Goal: Register for event/course: Sign up to attend an event or enroll in a course

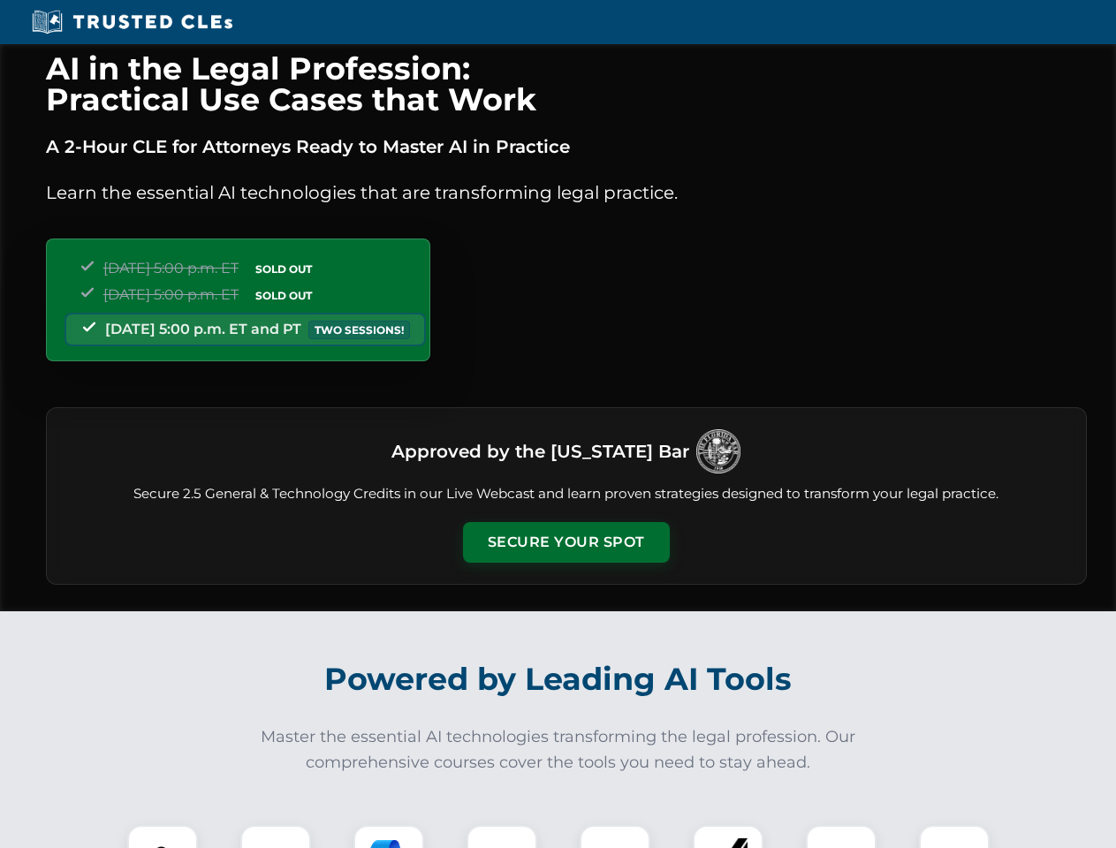
click at [565, 542] on button "Secure Your Spot" at bounding box center [566, 542] width 207 height 41
click at [163, 837] on img at bounding box center [162, 860] width 51 height 51
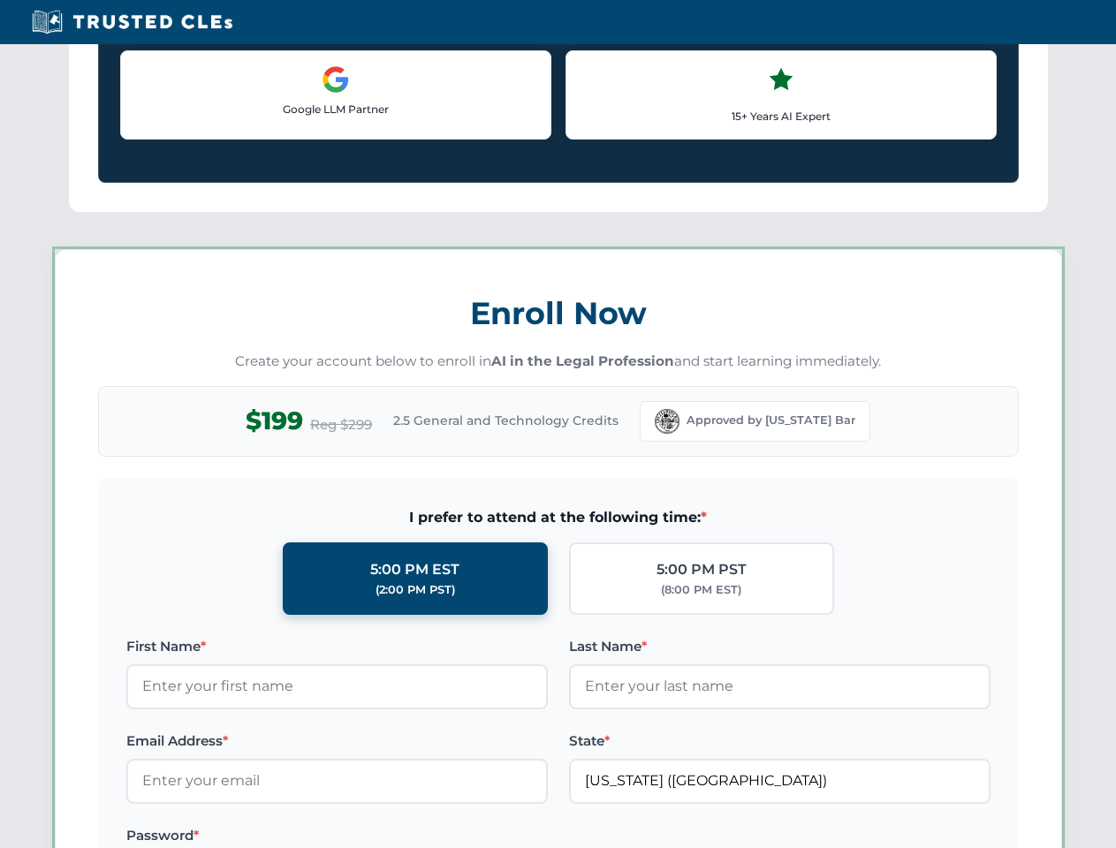
click at [389, 837] on label "Password *" at bounding box center [336, 835] width 421 height 21
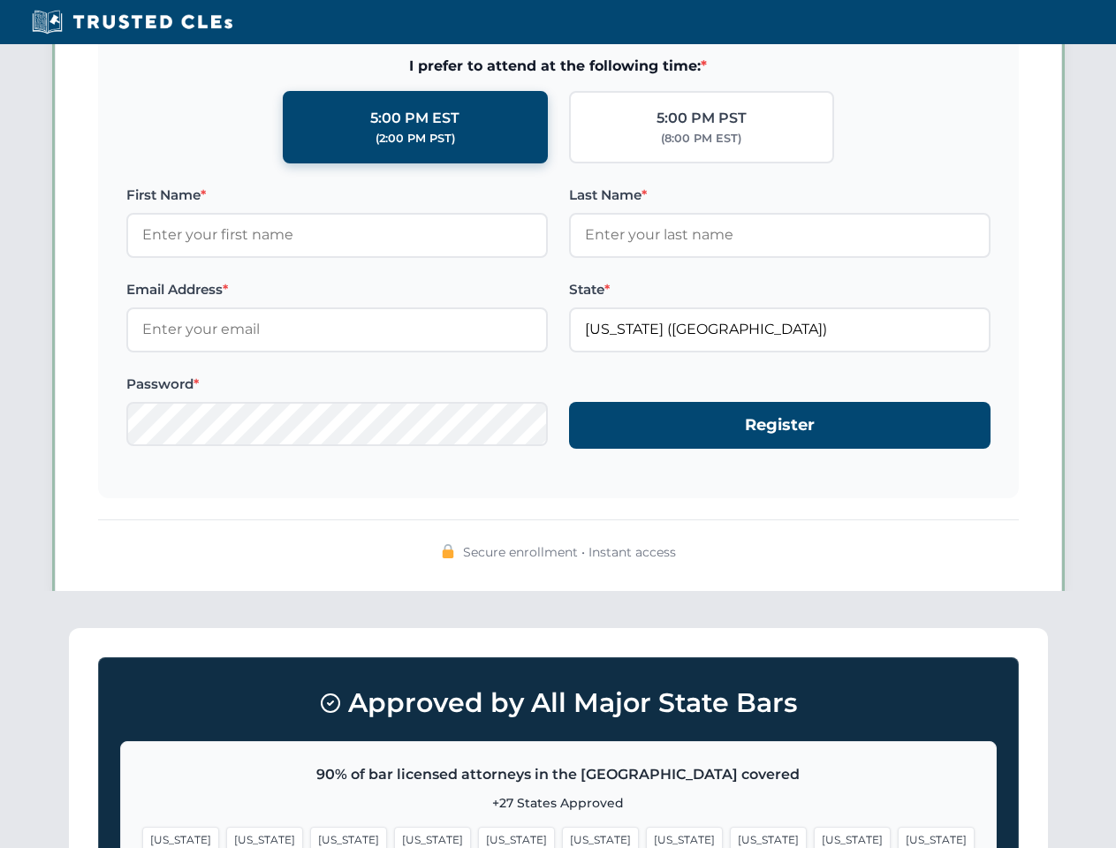
click at [814, 837] on span "[US_STATE]" at bounding box center [852, 840] width 77 height 26
